Goal: Book appointment/travel/reservation

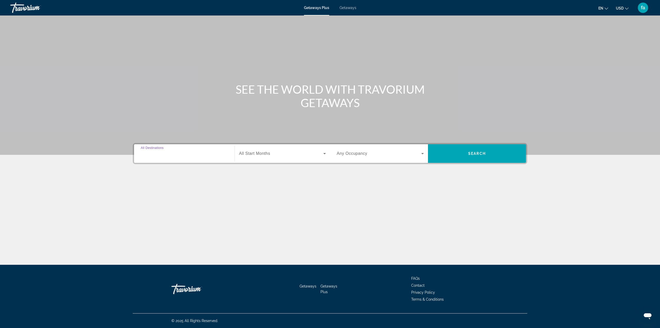
click at [181, 154] on input "Destination All Destinations" at bounding box center [184, 154] width 87 height 6
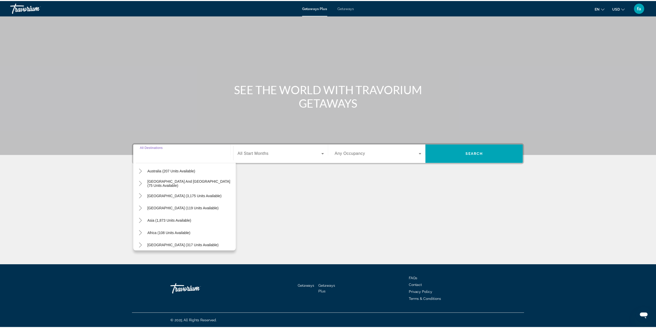
scroll to position [84, 0]
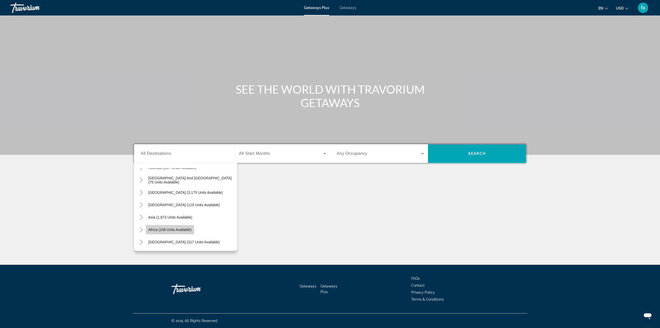
click at [181, 230] on span "Africa (108 units available)" at bounding box center [169, 229] width 43 height 4
type input "**********"
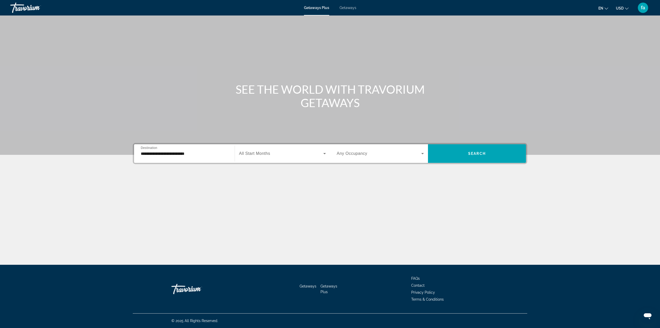
click at [316, 156] on div "Search widget" at bounding box center [282, 153] width 87 height 14
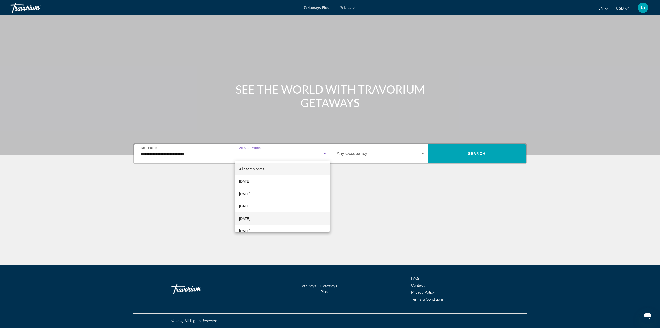
click at [293, 218] on mat-option "[DATE]" at bounding box center [282, 218] width 95 height 12
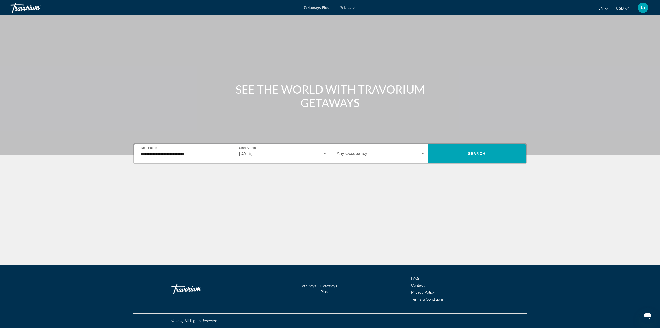
click at [407, 157] on div "Search widget" at bounding box center [380, 153] width 87 height 14
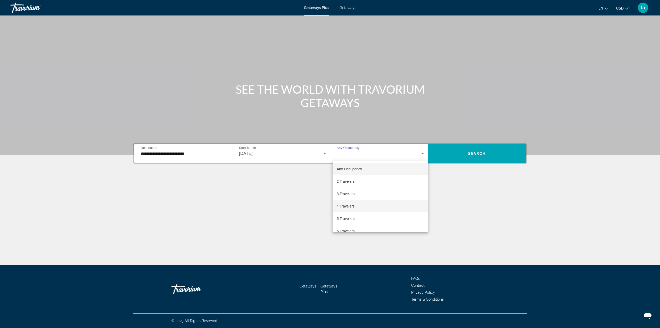
click at [361, 209] on mat-option "4 Travelers" at bounding box center [380, 206] width 95 height 12
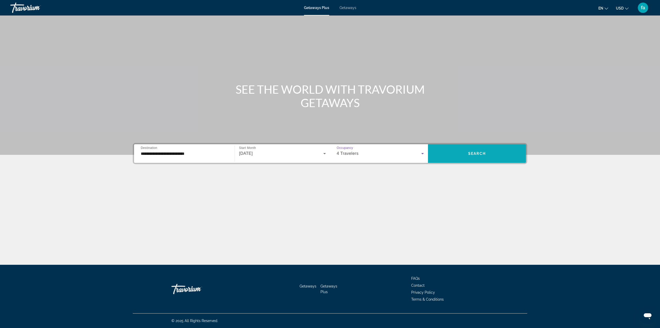
click at [476, 155] on span "Search" at bounding box center [477, 153] width 18 height 4
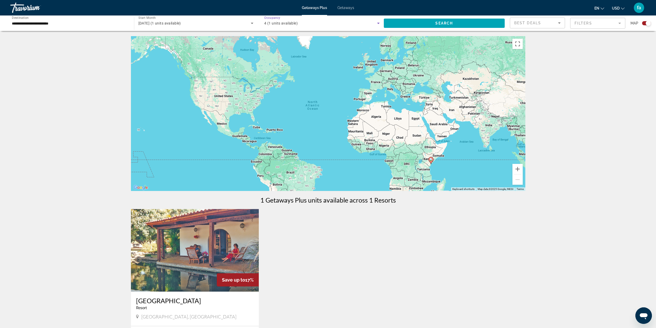
click at [354, 24] on div "4 (1 units available)" at bounding box center [320, 23] width 113 height 6
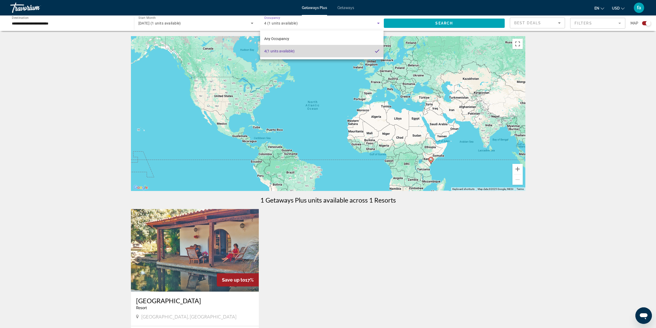
click at [348, 50] on mat-option "4 (1 units available)" at bounding box center [321, 51] width 123 height 12
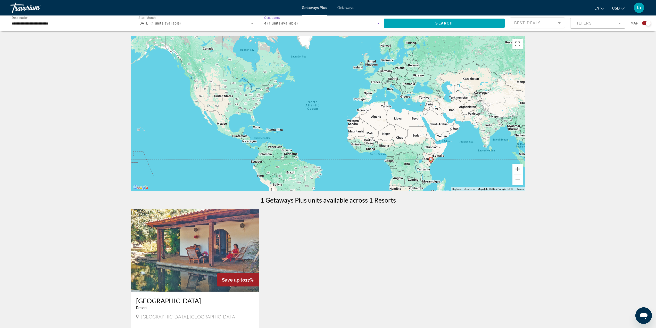
click at [378, 23] on icon "Search widget" at bounding box center [378, 23] width 6 height 6
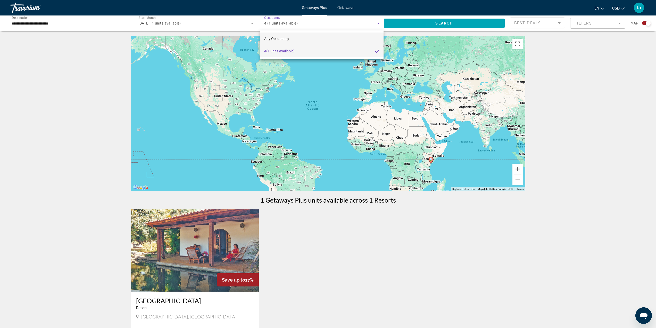
click at [276, 40] on span "Any Occupancy" at bounding box center [276, 39] width 25 height 4
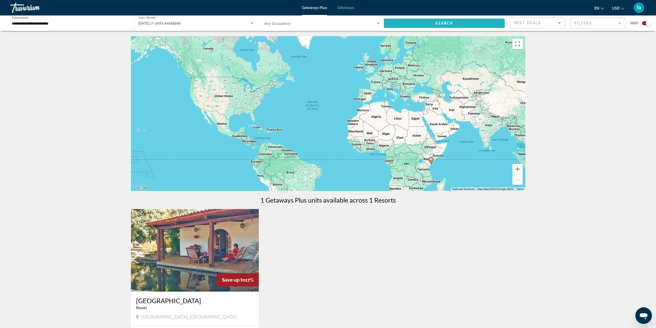
click at [444, 23] on span "Search" at bounding box center [444, 23] width 18 height 4
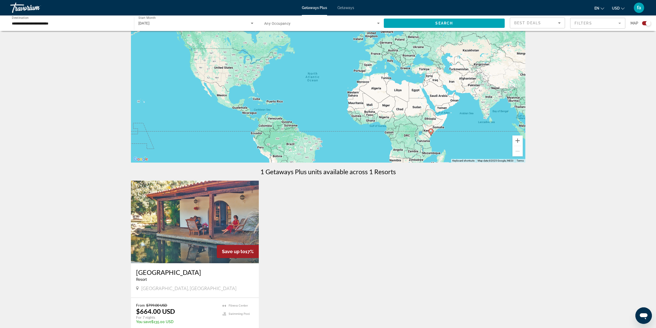
scroll to position [103, 0]
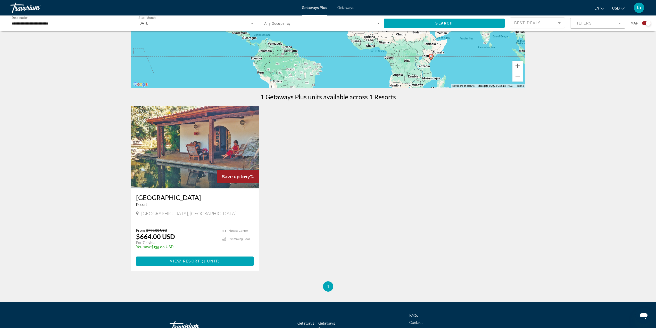
click at [209, 155] on img "Main content" at bounding box center [195, 147] width 128 height 82
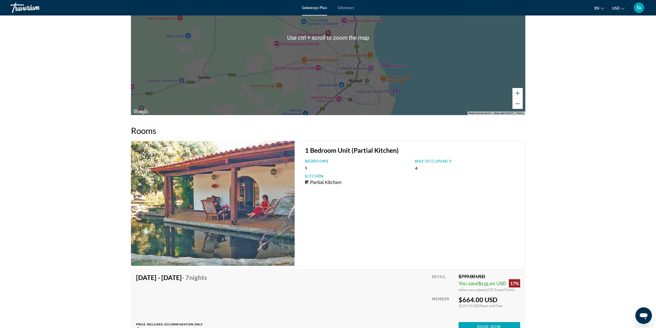
scroll to position [773, 0]
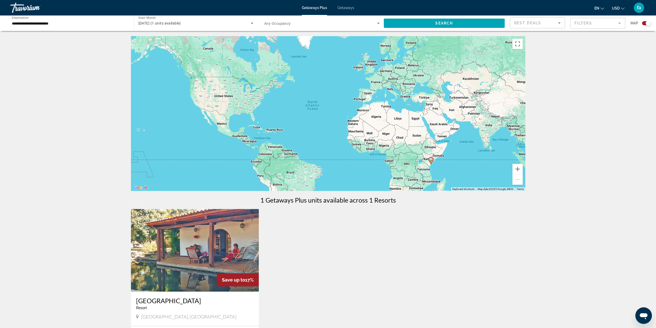
click at [58, 24] on input "**********" at bounding box center [69, 23] width 115 height 6
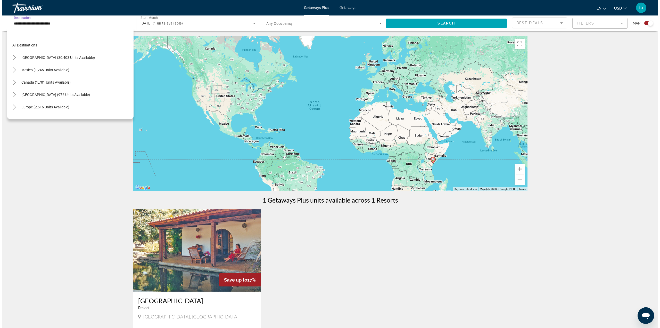
scroll to position [105, 0]
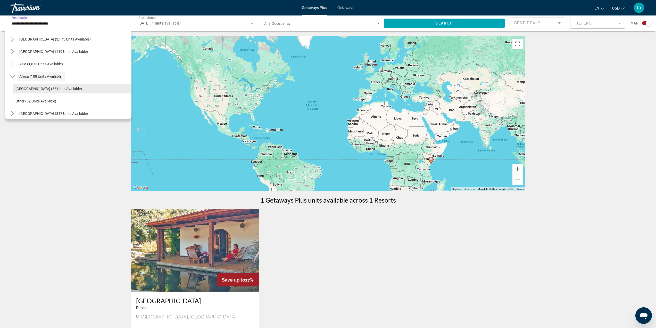
click at [57, 87] on span "[GEOGRAPHIC_DATA] (56 units available)" at bounding box center [48, 89] width 67 height 4
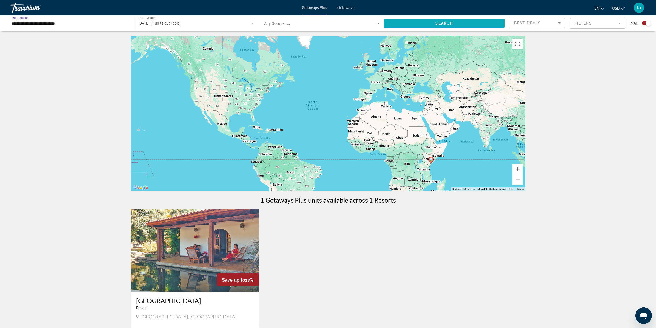
click at [410, 26] on span "Search widget" at bounding box center [444, 23] width 121 height 12
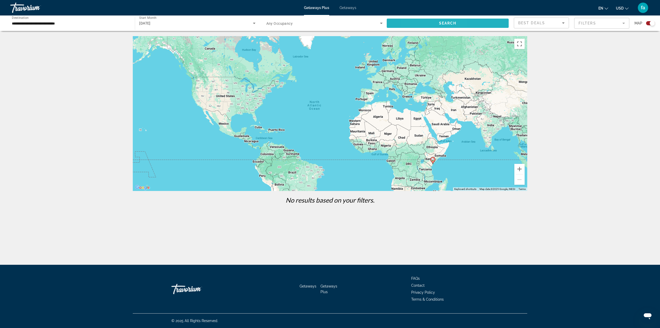
click at [422, 23] on span "Search widget" at bounding box center [448, 23] width 122 height 12
click at [76, 26] on input "**********" at bounding box center [70, 23] width 116 height 6
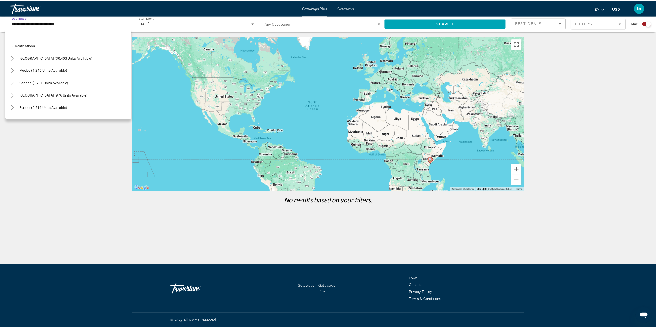
scroll to position [108, 0]
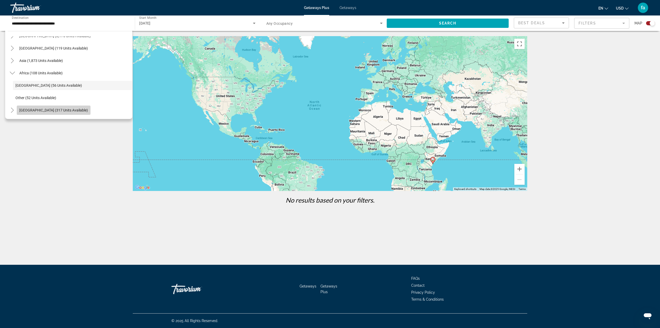
click at [71, 112] on span "[GEOGRAPHIC_DATA] (317 units available)" at bounding box center [53, 110] width 69 height 4
type input "**********"
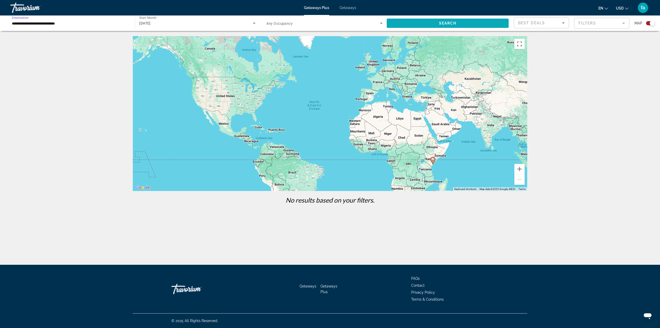
click at [458, 23] on span "Search widget" at bounding box center [448, 23] width 122 height 12
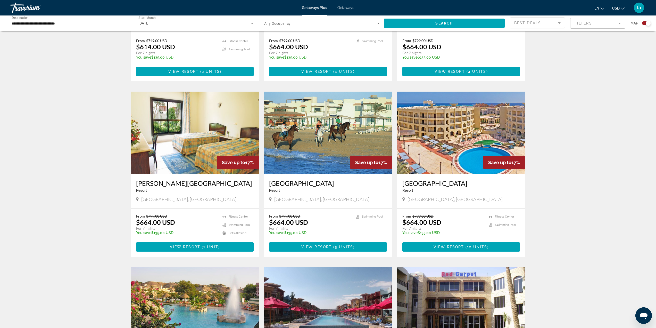
scroll to position [464, 0]
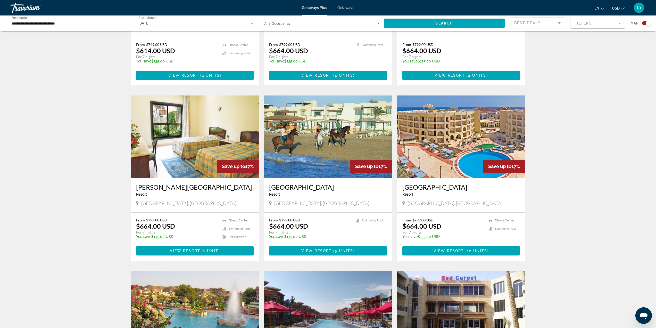
click at [325, 153] on img "Main content" at bounding box center [328, 136] width 128 height 82
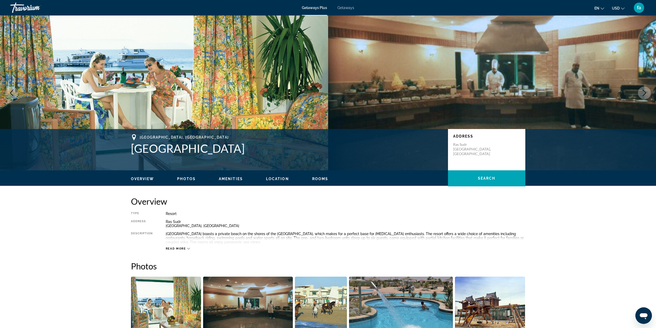
click at [345, 9] on span "Getaways" at bounding box center [345, 8] width 17 height 4
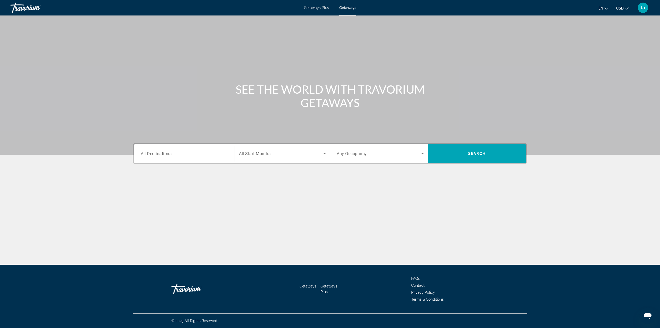
click at [184, 156] on input "Destination All Destinations" at bounding box center [184, 154] width 87 height 6
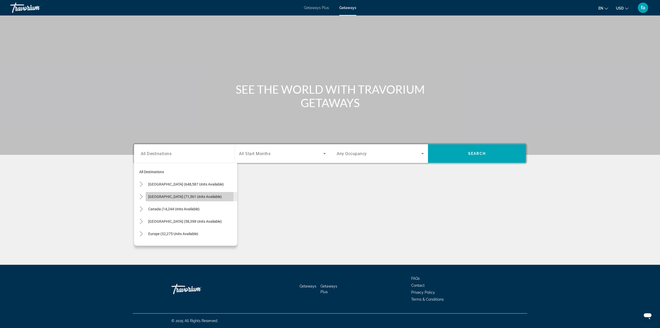
click at [177, 196] on span "[GEOGRAPHIC_DATA] (71,561 units available)" at bounding box center [184, 196] width 73 height 4
type input "**********"
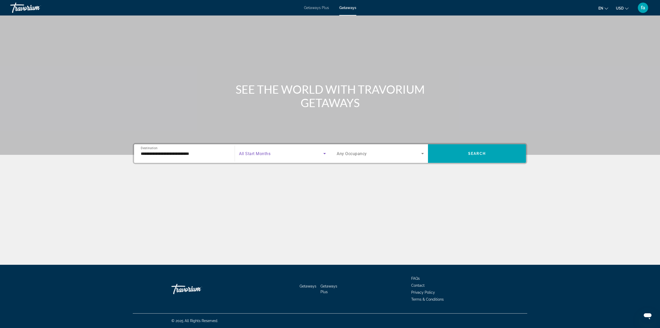
click at [303, 155] on span "Search widget" at bounding box center [281, 153] width 84 height 6
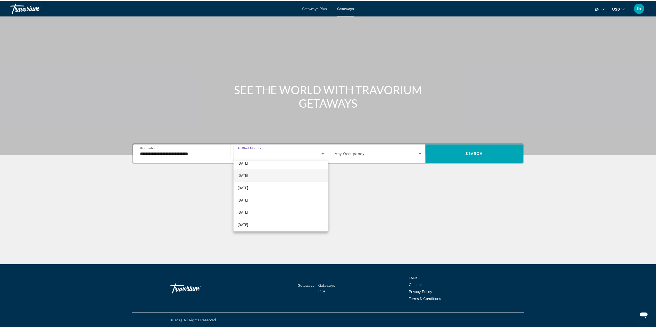
scroll to position [52, 0]
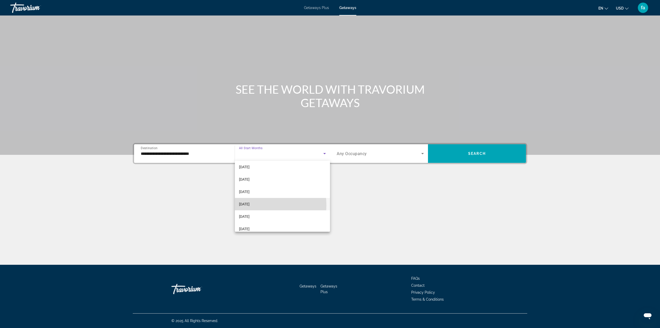
click at [250, 205] on span "[DATE]" at bounding box center [244, 204] width 11 height 6
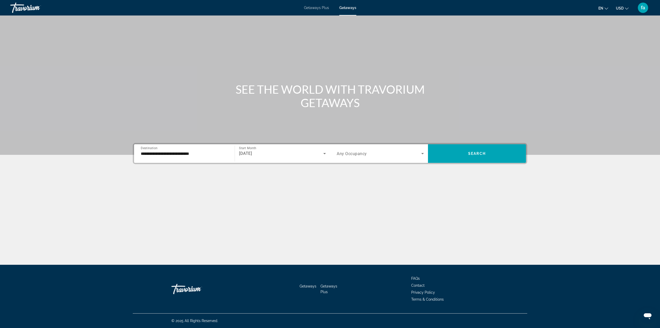
click at [420, 157] on div "Search widget" at bounding box center [380, 153] width 87 height 14
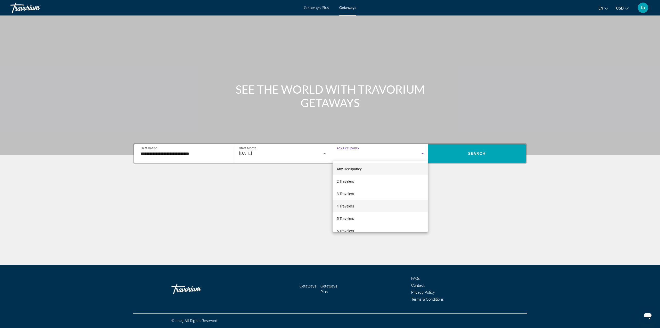
click at [377, 204] on mat-option "4 Travelers" at bounding box center [380, 206] width 95 height 12
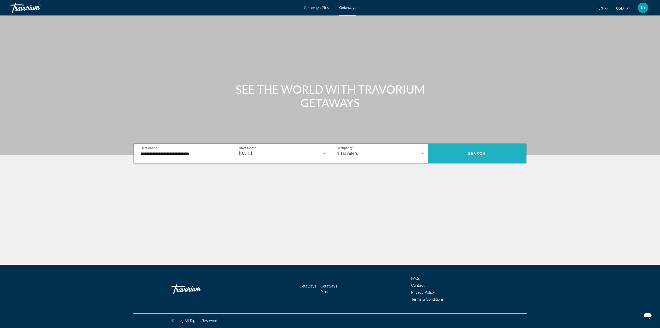
click at [452, 152] on span "Search widget" at bounding box center [477, 153] width 98 height 12
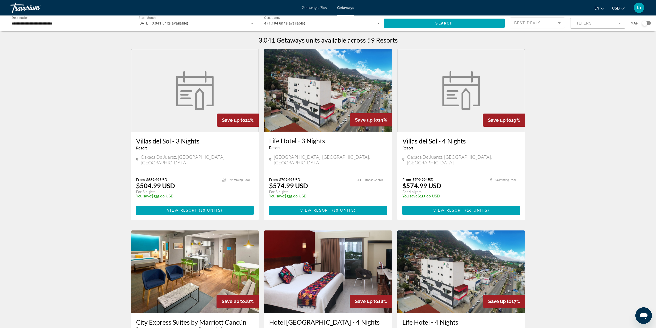
click at [580, 23] on mat-form-field "Filters" at bounding box center [597, 23] width 55 height 11
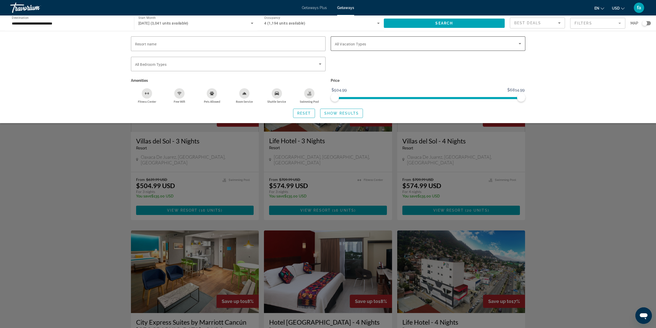
click at [445, 45] on span "Search widget" at bounding box center [427, 43] width 184 height 6
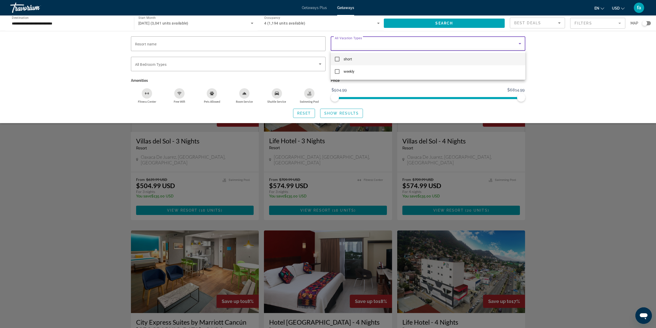
click at [547, 64] on div at bounding box center [328, 164] width 656 height 328
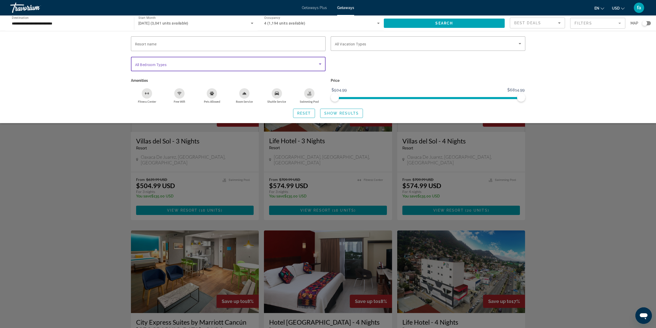
click at [297, 65] on span "Search widget" at bounding box center [227, 64] width 184 height 6
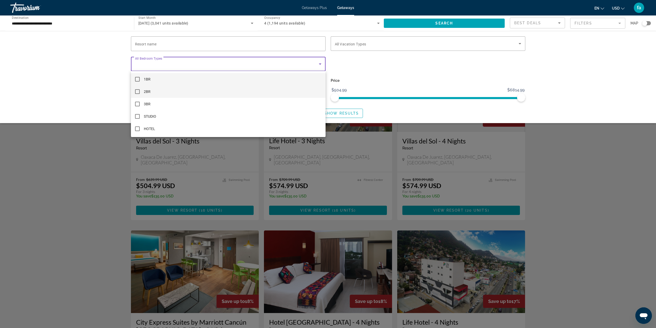
click at [273, 91] on mat-option "2BR" at bounding box center [228, 91] width 195 height 12
click at [551, 87] on div at bounding box center [328, 164] width 656 height 328
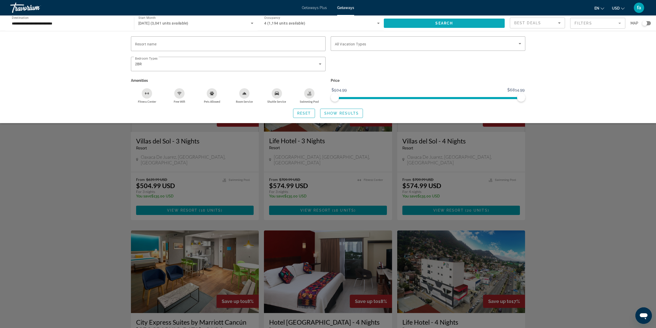
click at [456, 26] on span "Search widget" at bounding box center [444, 23] width 121 height 12
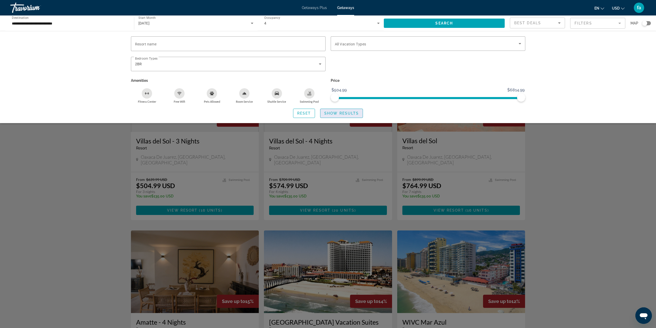
click at [337, 114] on span "Show Results" at bounding box center [341, 113] width 35 height 4
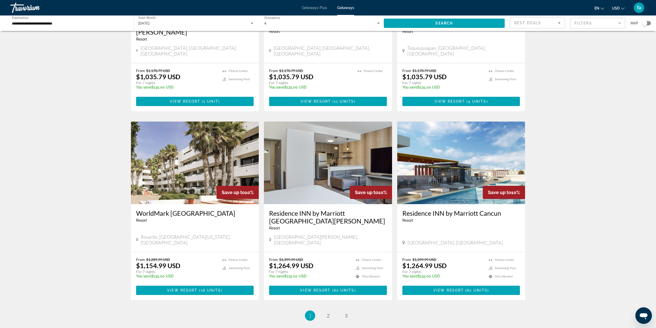
scroll to position [490, 0]
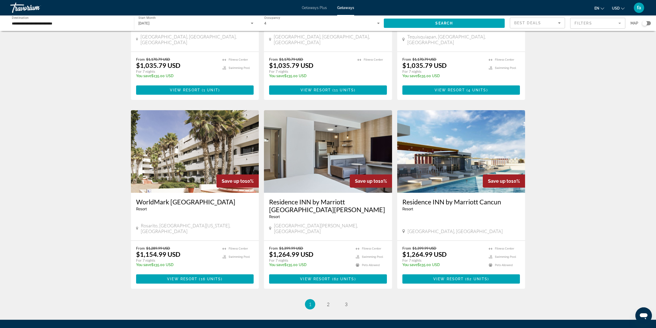
click at [326, 121] on img "Main content" at bounding box center [328, 151] width 128 height 82
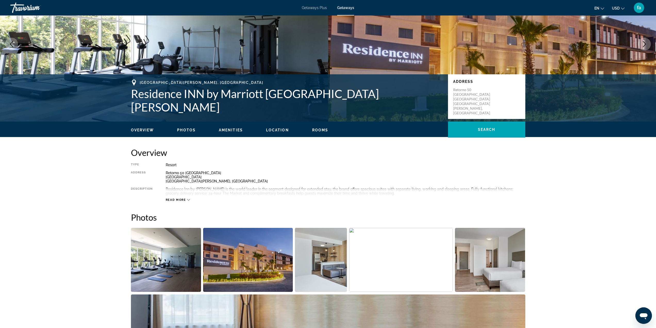
scroll to position [77, 0]
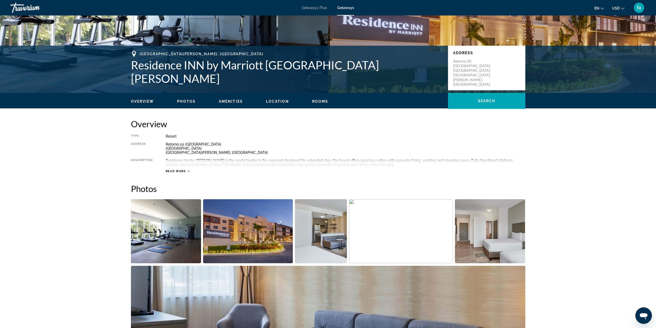
click at [176, 170] on span "Read more" at bounding box center [176, 170] width 20 height 3
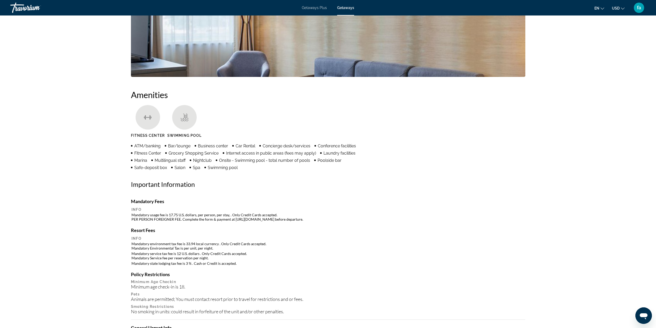
scroll to position [335, 0]
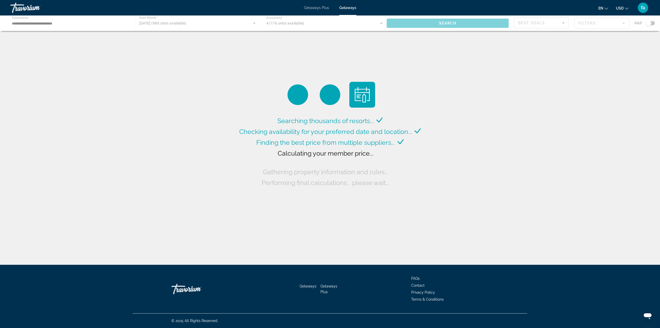
click at [410, 25] on div "Main content" at bounding box center [330, 22] width 660 height 15
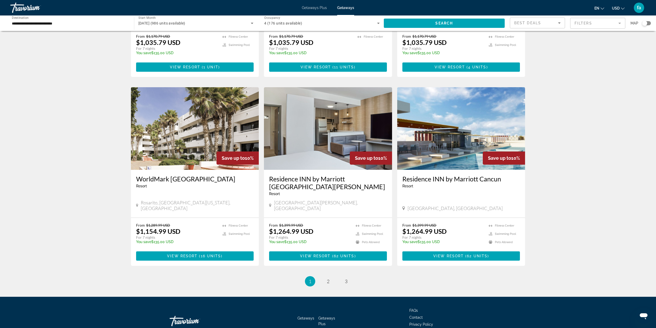
scroll to position [514, 0]
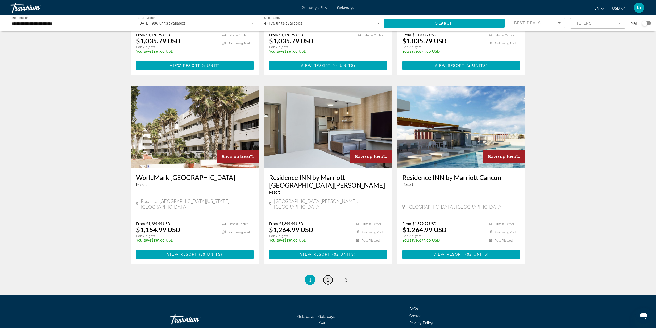
click at [329, 277] on span "2" at bounding box center [328, 280] width 3 height 6
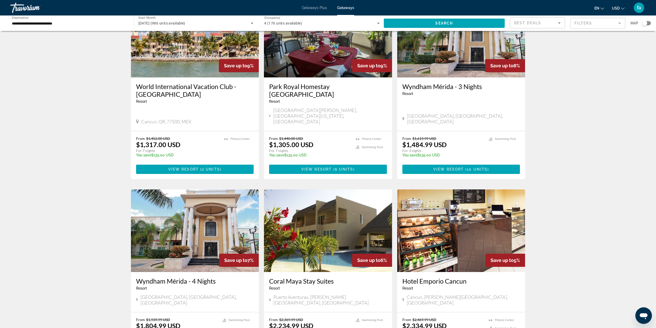
scroll to position [52, 0]
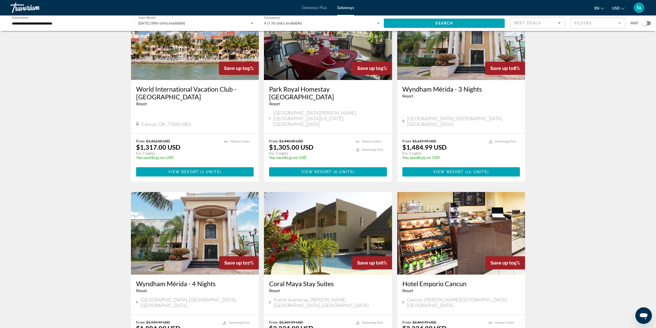
click at [316, 9] on span "Getaways Plus" at bounding box center [314, 8] width 25 height 4
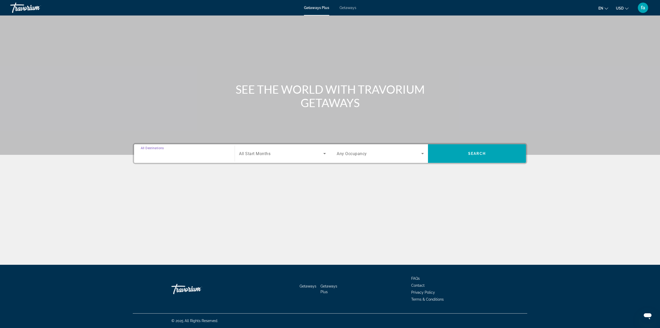
click at [194, 153] on input "Destination All Destinations" at bounding box center [184, 154] width 87 height 6
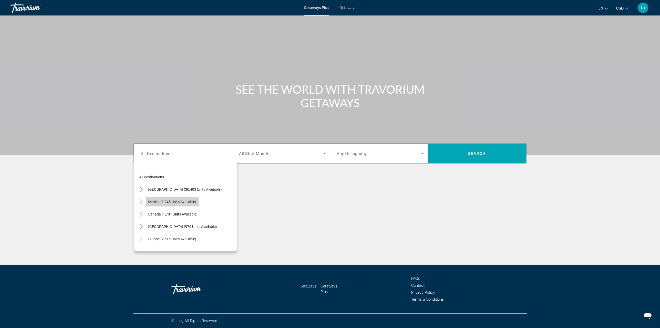
click at [194, 201] on span "Mexico (1,245 units available)" at bounding box center [172, 202] width 48 height 4
type input "**********"
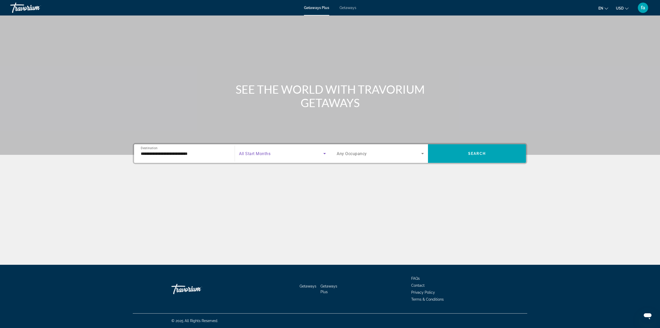
click at [282, 155] on span "Search widget" at bounding box center [281, 153] width 84 height 6
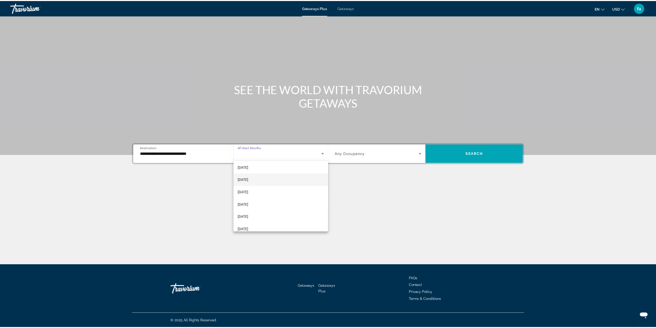
scroll to position [77, 0]
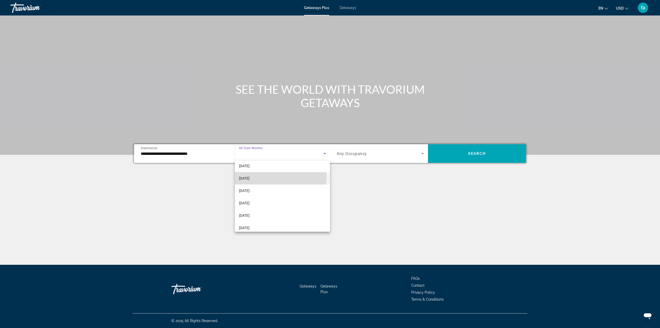
click at [250, 176] on span "[DATE]" at bounding box center [244, 178] width 11 height 6
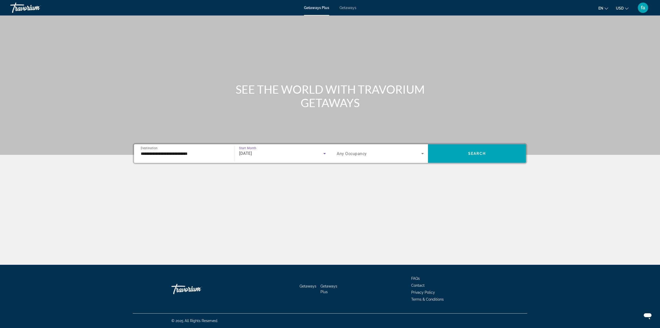
click at [396, 157] on div "Search widget" at bounding box center [380, 153] width 87 height 14
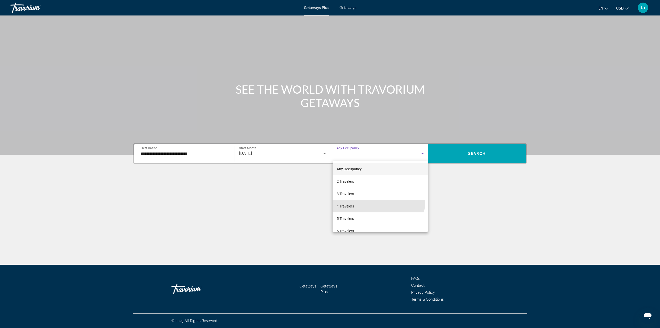
drag, startPoint x: 372, startPoint y: 203, endPoint x: 392, endPoint y: 182, distance: 28.4
click at [372, 203] on mat-option "4 Travelers" at bounding box center [380, 206] width 95 height 12
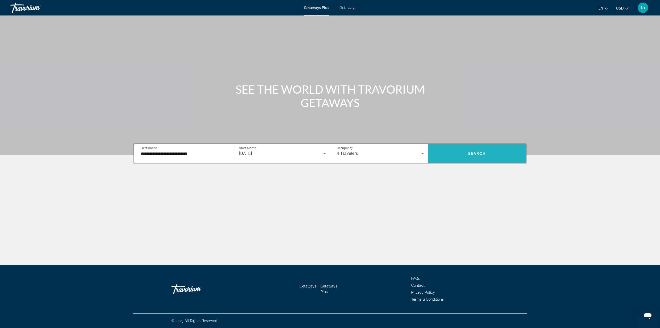
click at [462, 155] on span "Search widget" at bounding box center [477, 153] width 98 height 12
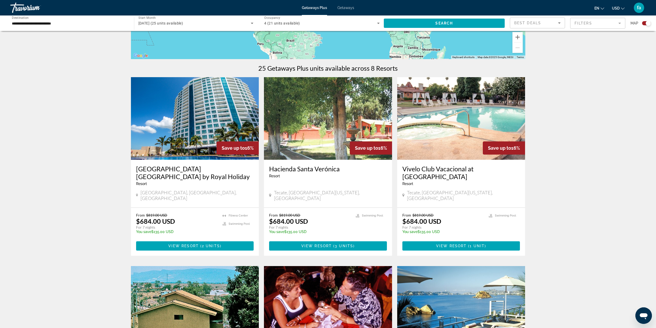
scroll to position [129, 0]
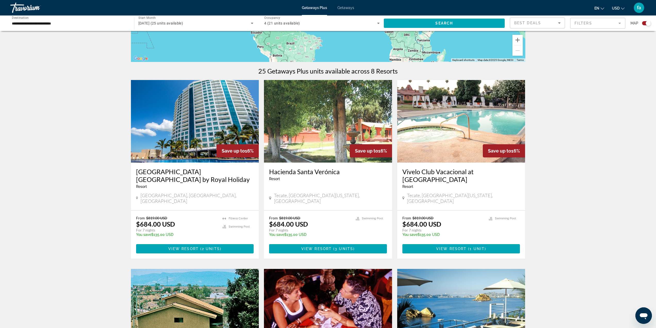
click at [202, 122] on img "Main content" at bounding box center [195, 121] width 128 height 82
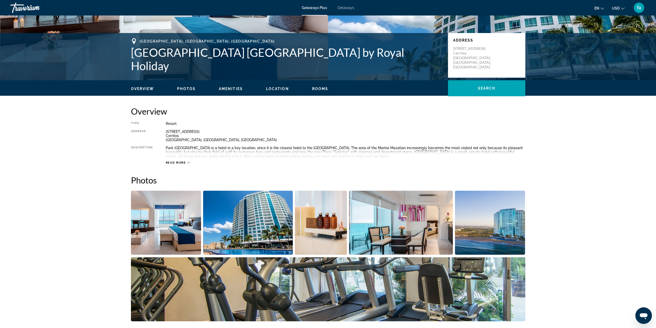
scroll to position [103, 0]
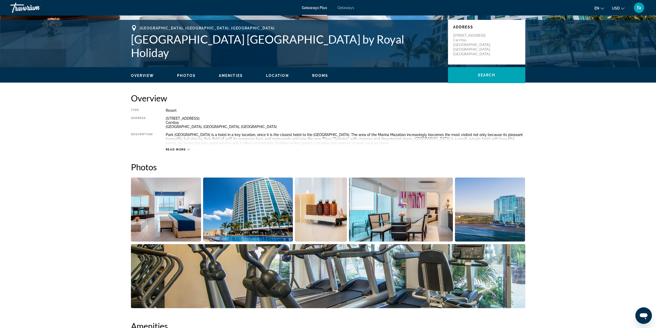
click at [185, 149] on span "Read more" at bounding box center [176, 149] width 20 height 3
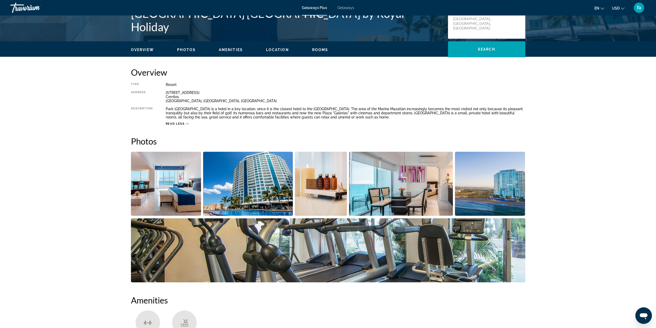
click at [229, 51] on span "Amenities" at bounding box center [231, 50] width 24 height 4
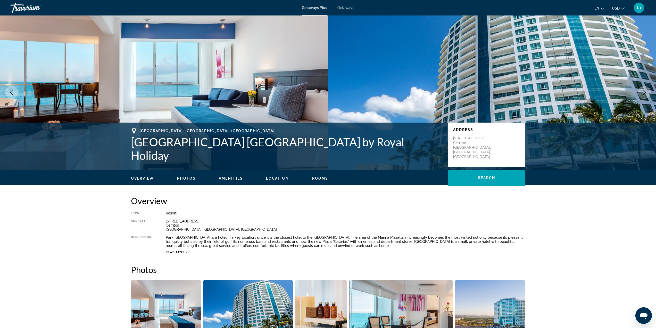
scroll to position [0, 0]
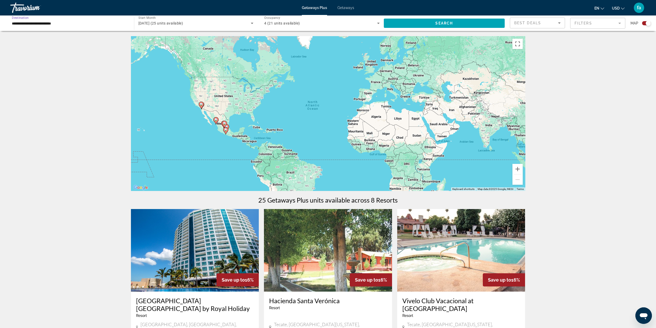
click at [64, 24] on input "**********" at bounding box center [69, 23] width 115 height 6
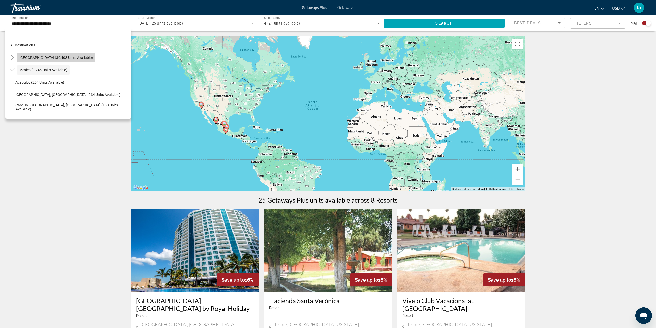
click at [61, 56] on span "[GEOGRAPHIC_DATA] (30,403 units available)" at bounding box center [55, 57] width 73 height 4
type input "**********"
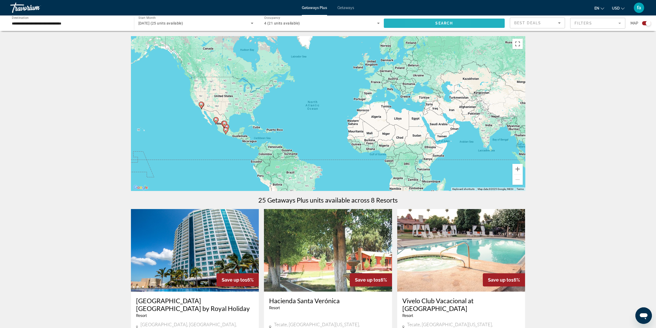
click at [422, 25] on span "Search widget" at bounding box center [444, 23] width 121 height 12
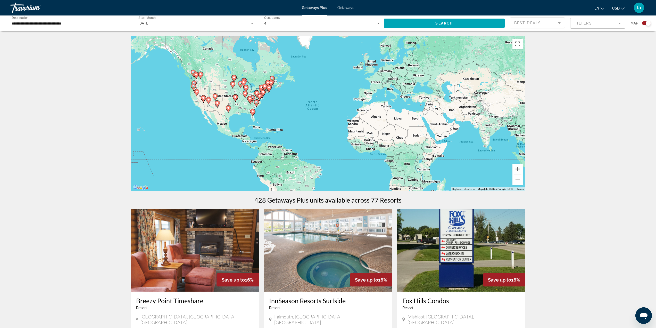
click at [611, 23] on mat-form-field "Filters" at bounding box center [597, 23] width 55 height 11
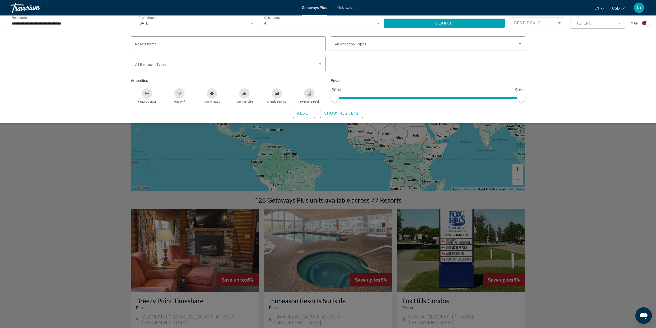
click at [572, 163] on div "Search widget" at bounding box center [328, 202] width 656 height 250
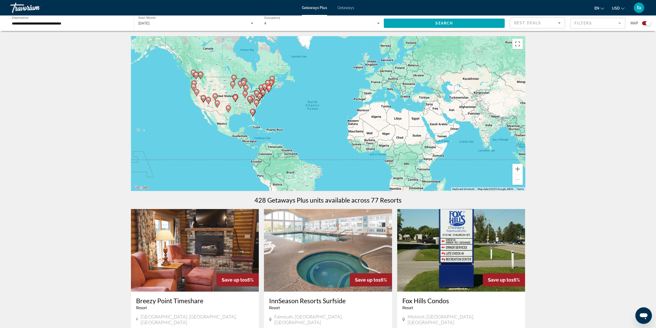
click at [592, 24] on mat-form-field "Filters" at bounding box center [597, 23] width 55 height 11
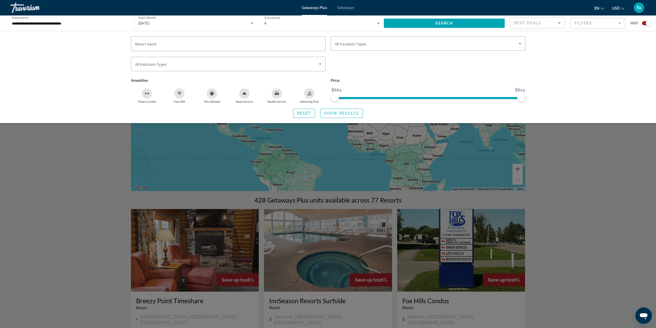
click at [610, 180] on div "Search widget" at bounding box center [328, 202] width 656 height 250
